Goal: Task Accomplishment & Management: Contribute content

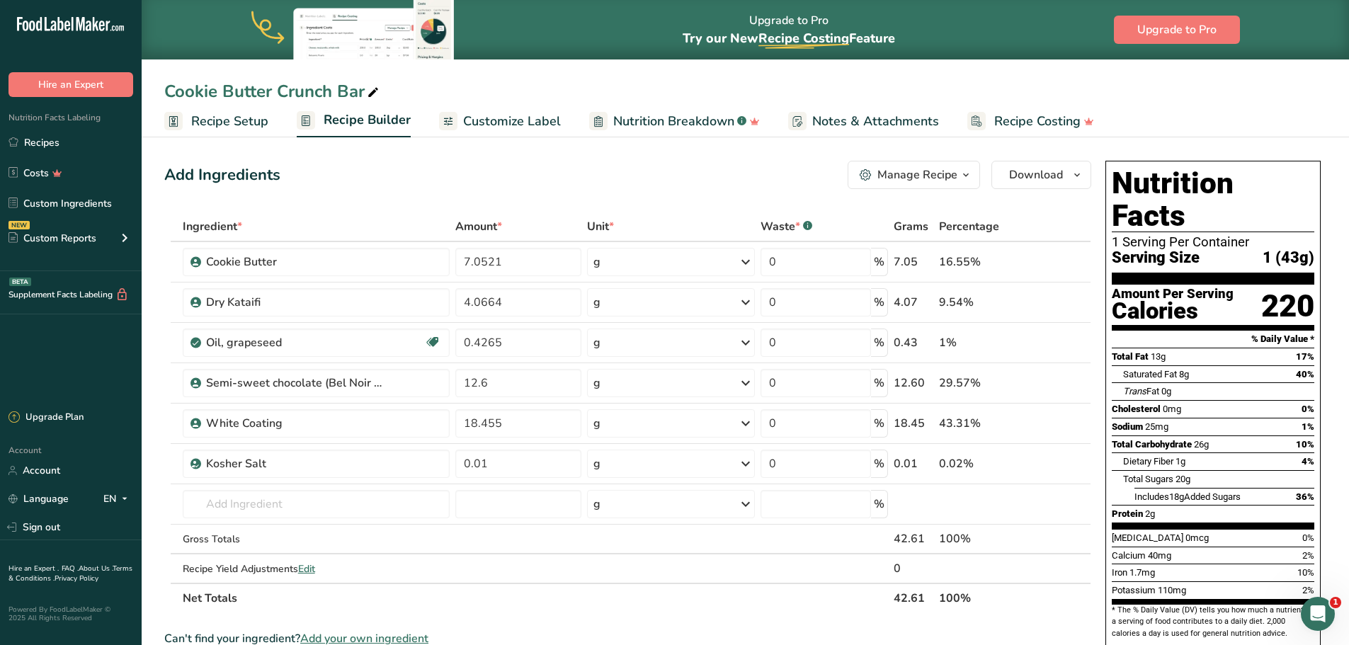
click at [673, 158] on div "Add Ingredients Manage Recipe Delete Recipe Duplicate Recipe Scale Recipe Save …" at bounding box center [631, 615] width 935 height 921
click at [38, 143] on link "Recipes" at bounding box center [71, 142] width 142 height 27
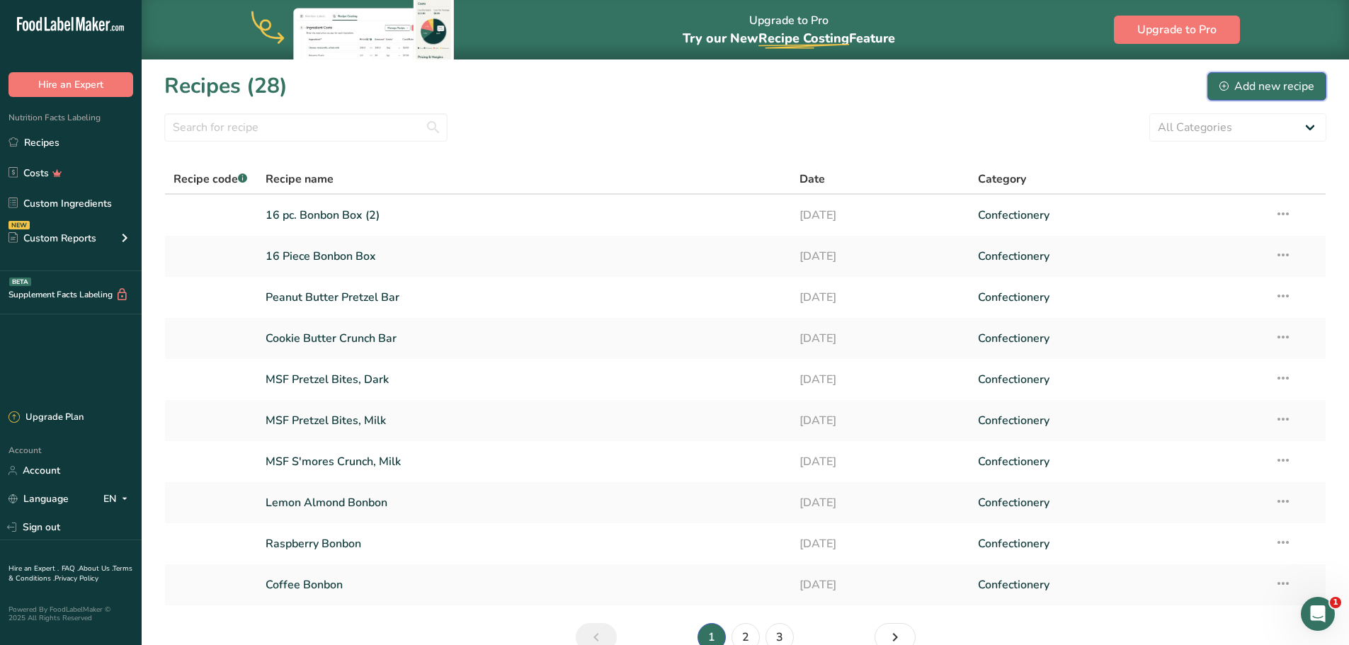
click at [1269, 90] on div "Add new recipe" at bounding box center [1266, 86] width 95 height 17
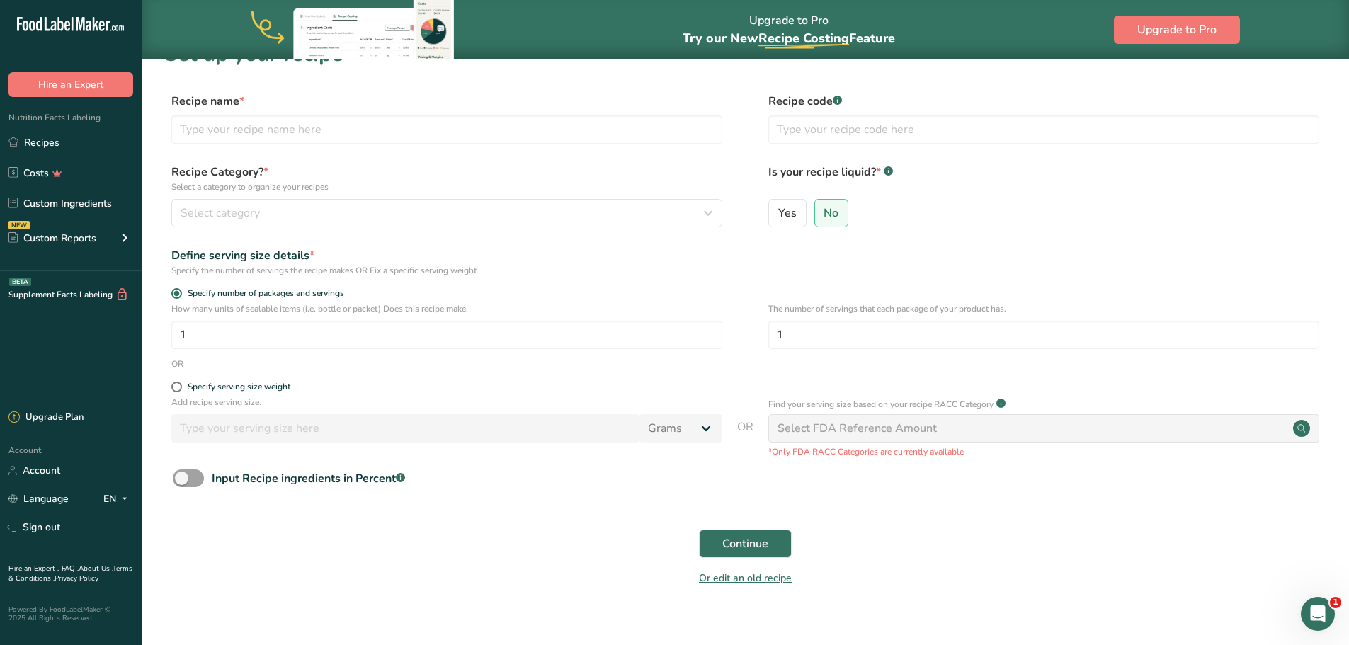
scroll to position [50, 0]
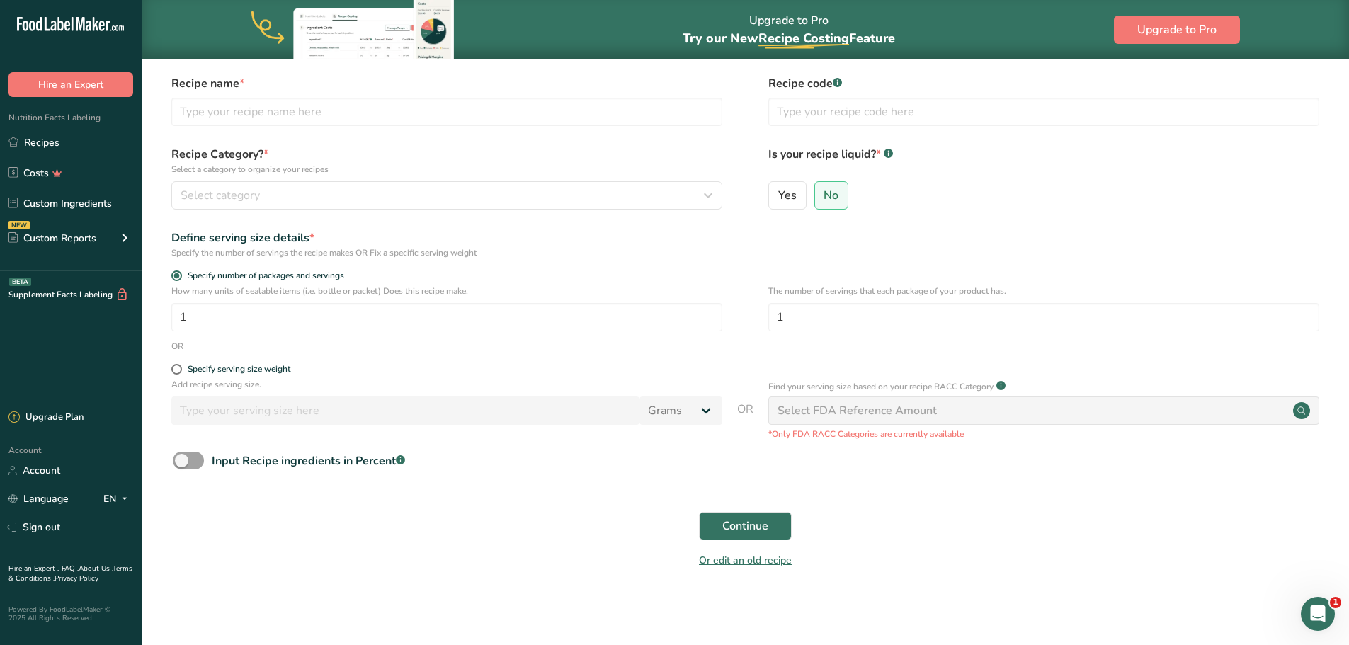
click at [101, 569] on link "About Us ." at bounding box center [96, 569] width 34 height 10
